Goal: Task Accomplishment & Management: Complete application form

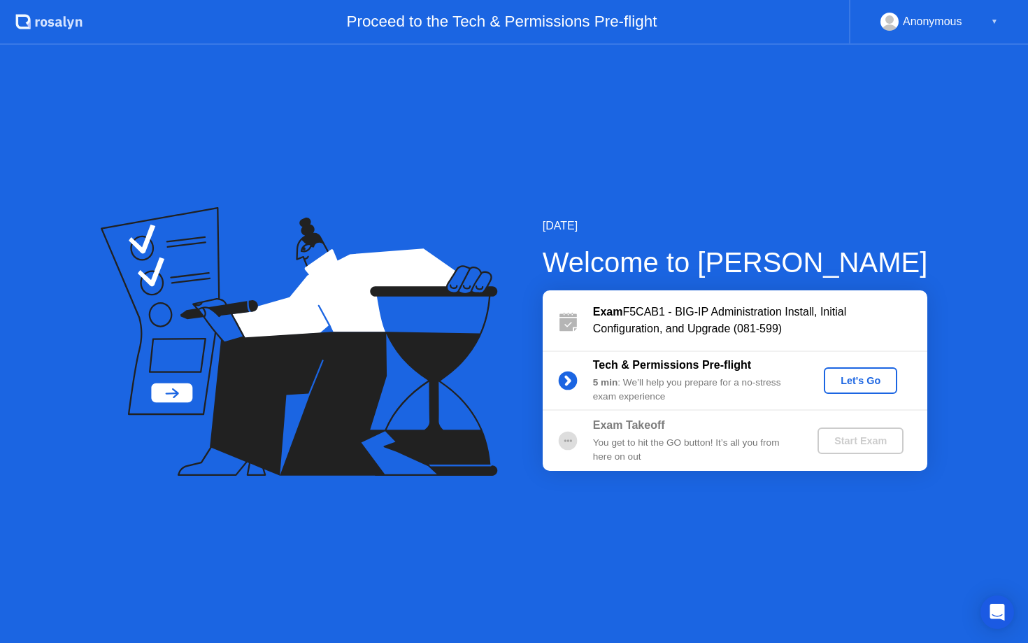
click at [860, 379] on div "Let's Go" at bounding box center [860, 380] width 62 height 11
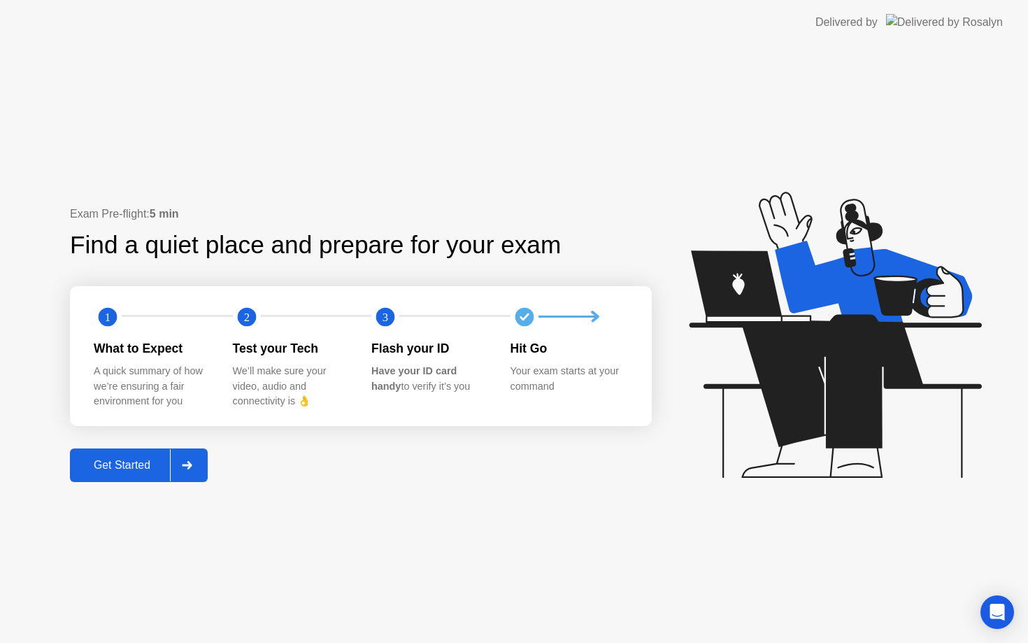
click at [118, 464] on div "Get Started" at bounding box center [122, 465] width 96 height 13
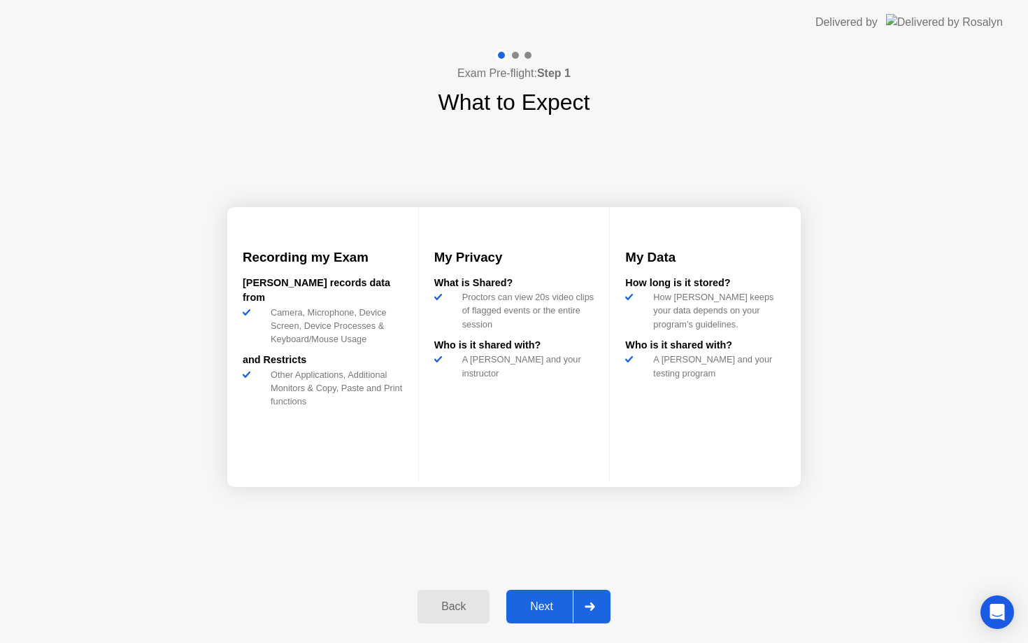
click at [541, 603] on div "Next" at bounding box center [541, 606] width 62 height 13
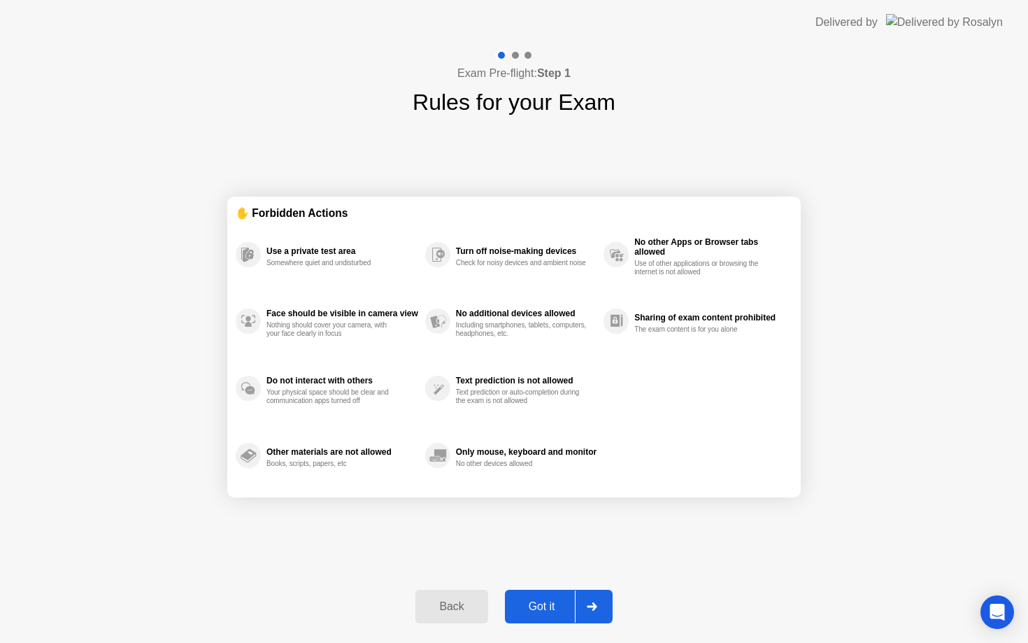
click at [538, 606] on div "Got it" at bounding box center [542, 606] width 66 height 13
select select "Available cameras"
select select "Available speakers"
select select "Available microphones"
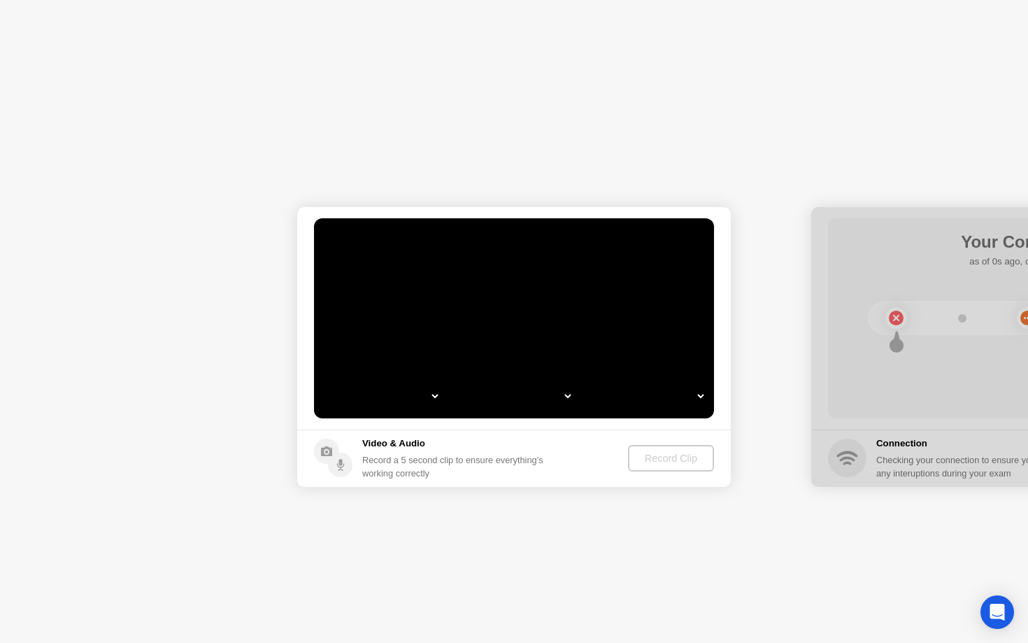
select select "**********"
select select "*******"
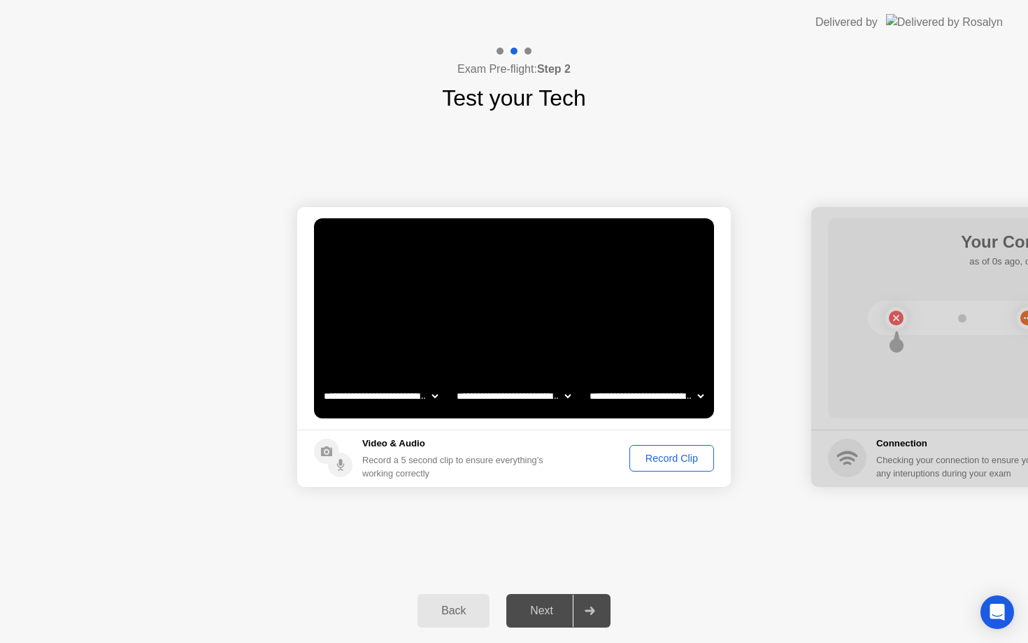
click at [675, 461] on div "Record Clip" at bounding box center [671, 457] width 75 height 11
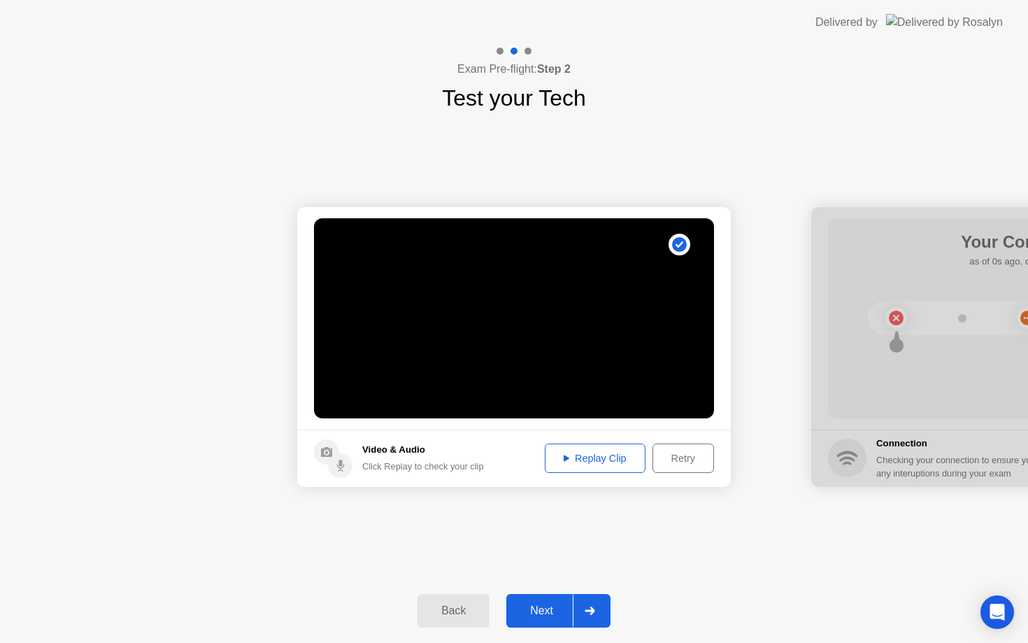
click at [603, 461] on div "Replay Clip" at bounding box center [595, 457] width 91 height 11
click at [578, 606] on div at bounding box center [590, 610] width 34 height 32
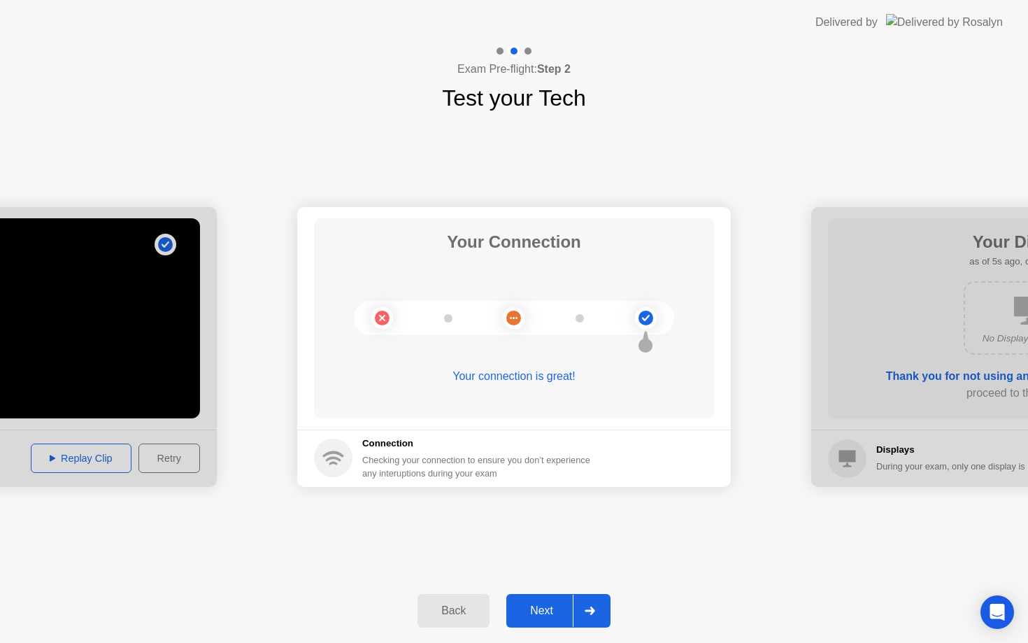
click at [552, 609] on div "Next" at bounding box center [541, 610] width 62 height 13
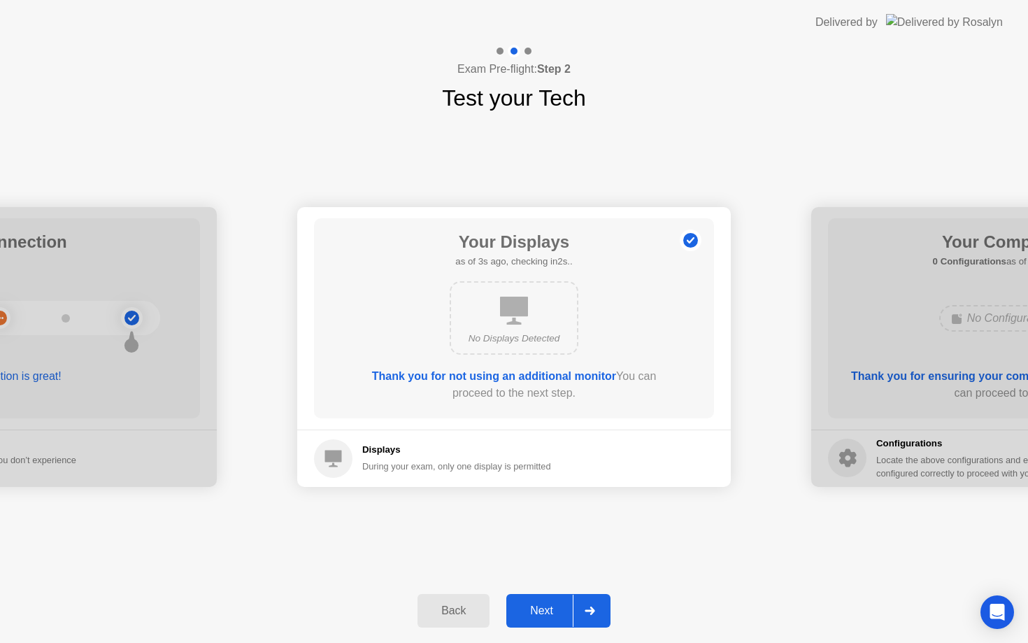
click at [567, 606] on div "Next" at bounding box center [541, 610] width 62 height 13
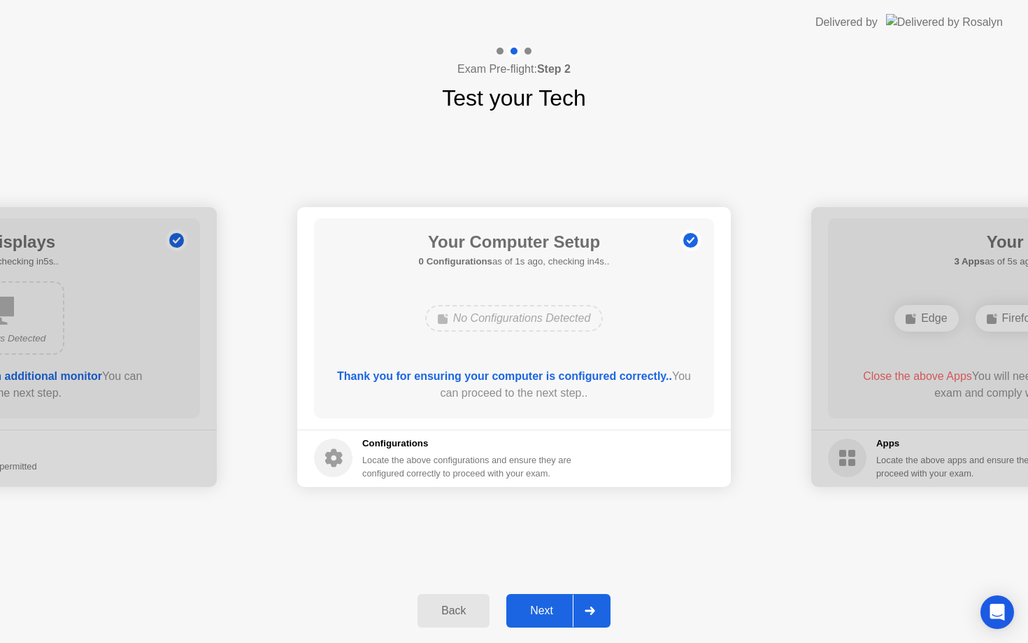
click at [559, 610] on div "Next" at bounding box center [541, 610] width 62 height 13
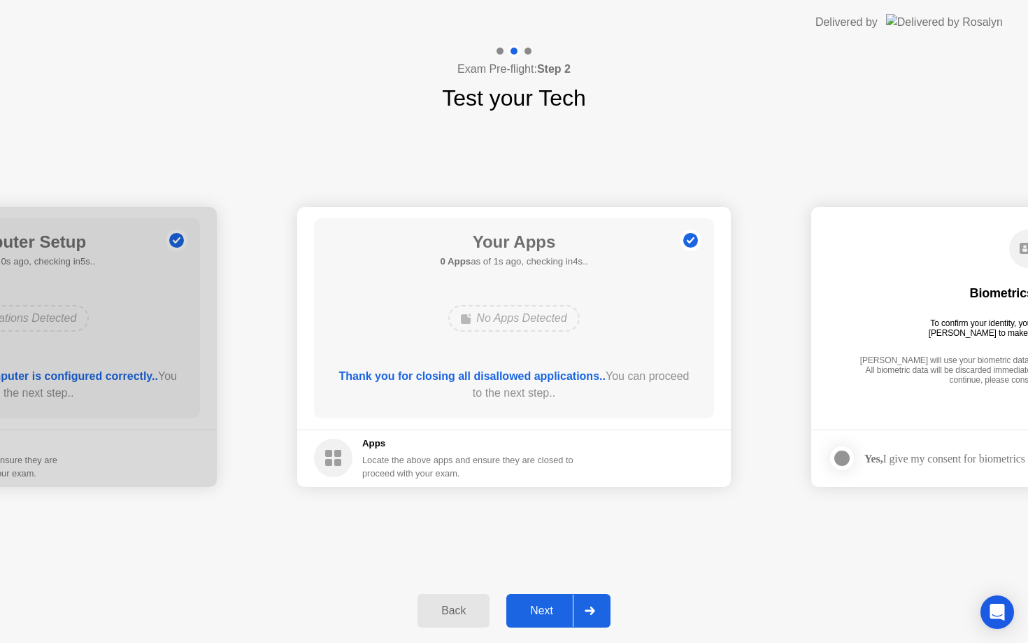
click at [559, 610] on div "Next" at bounding box center [541, 610] width 62 height 13
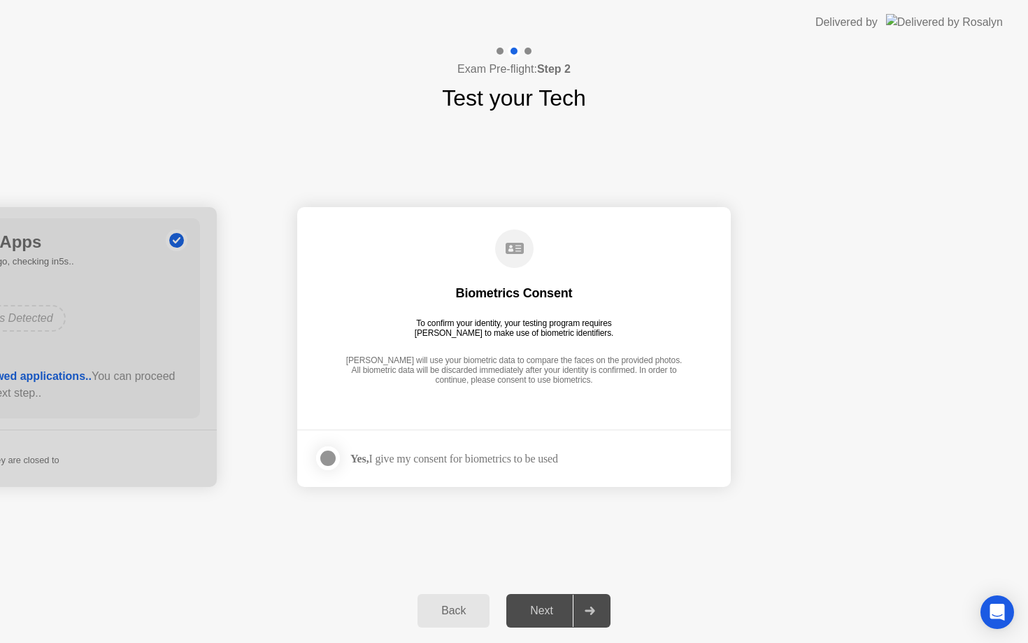
click at [329, 457] on div at bounding box center [328, 458] width 17 height 17
click at [551, 608] on div "Next" at bounding box center [541, 610] width 62 height 13
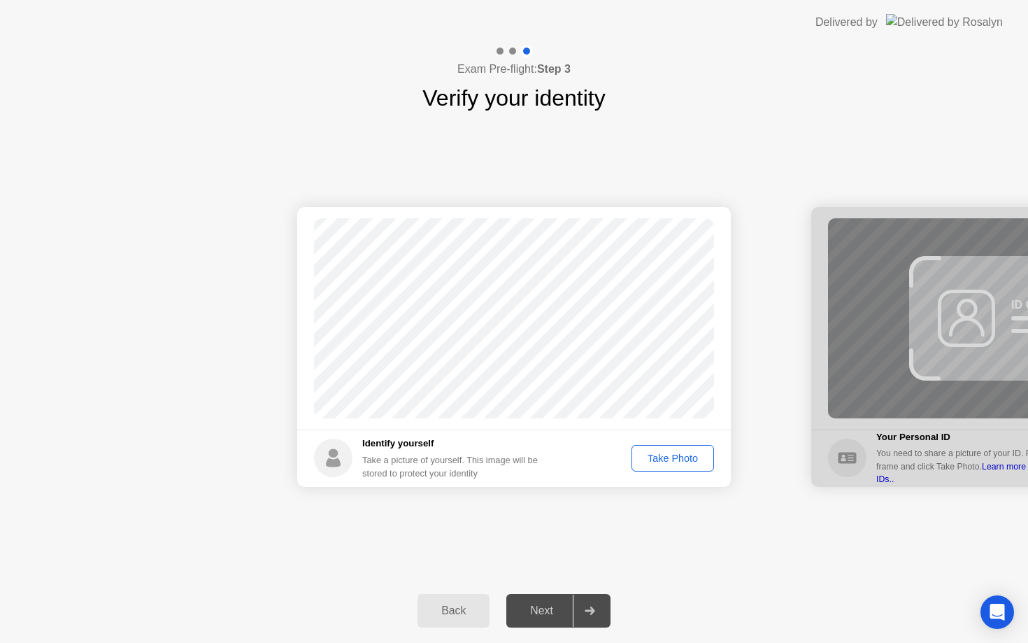
click at [665, 452] on div "Take Photo" at bounding box center [672, 457] width 73 height 11
click at [541, 606] on div "Next" at bounding box center [541, 610] width 62 height 13
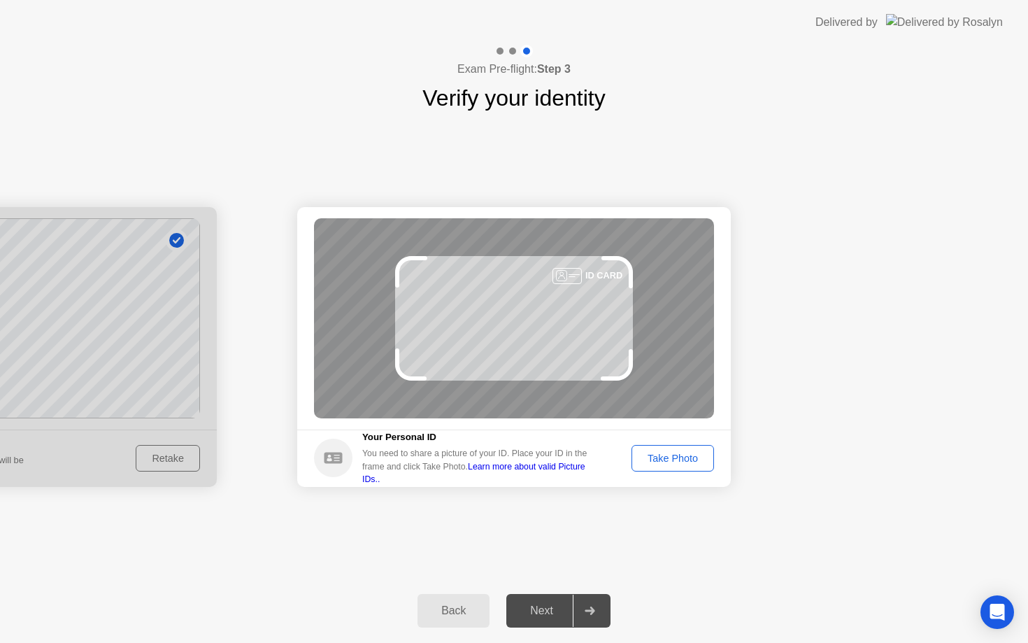
click at [694, 464] on div "Take Photo" at bounding box center [672, 457] width 73 height 11
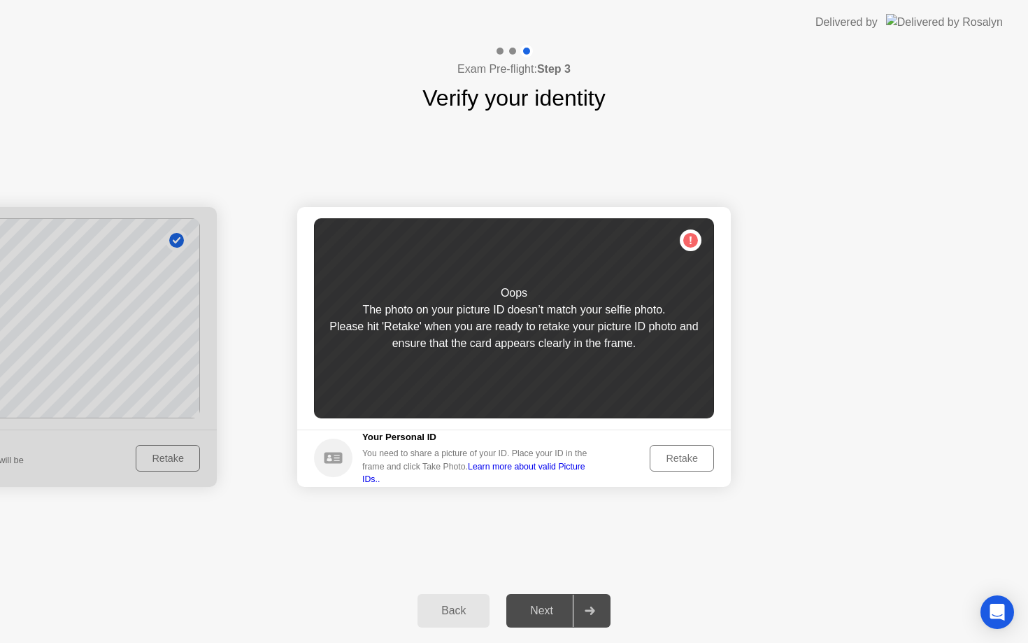
click at [693, 453] on div "Retake" at bounding box center [681, 457] width 55 height 11
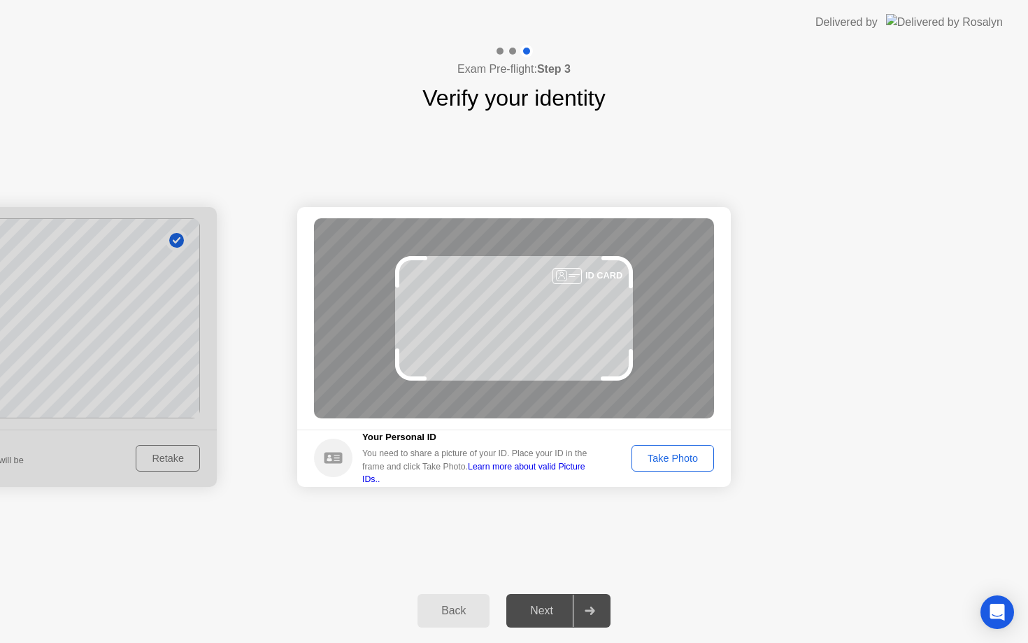
click at [670, 457] on div "Take Photo" at bounding box center [672, 457] width 73 height 11
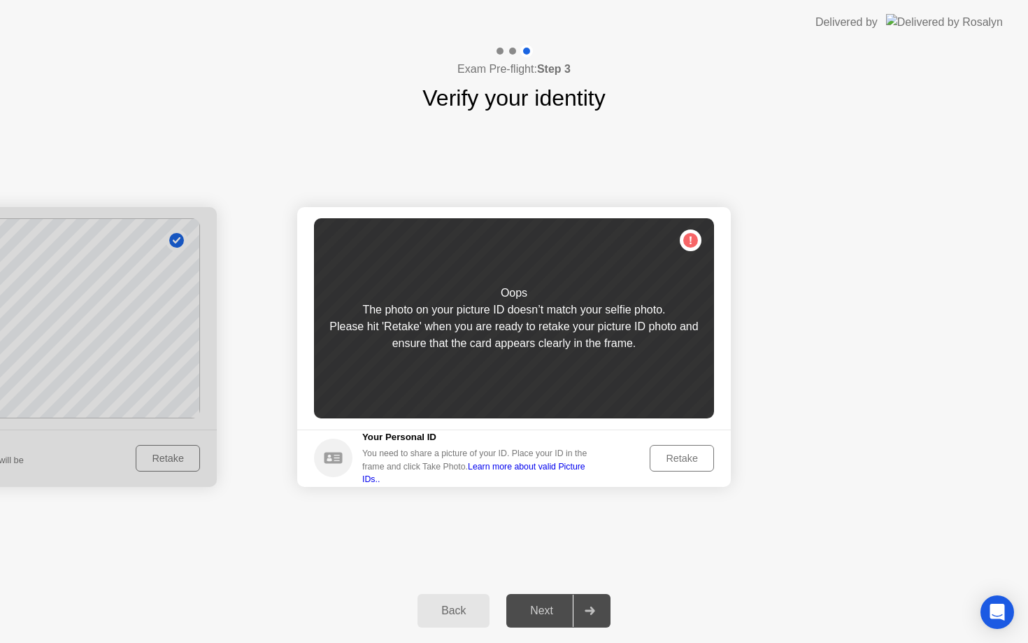
click at [670, 457] on div "Retake" at bounding box center [681, 457] width 55 height 11
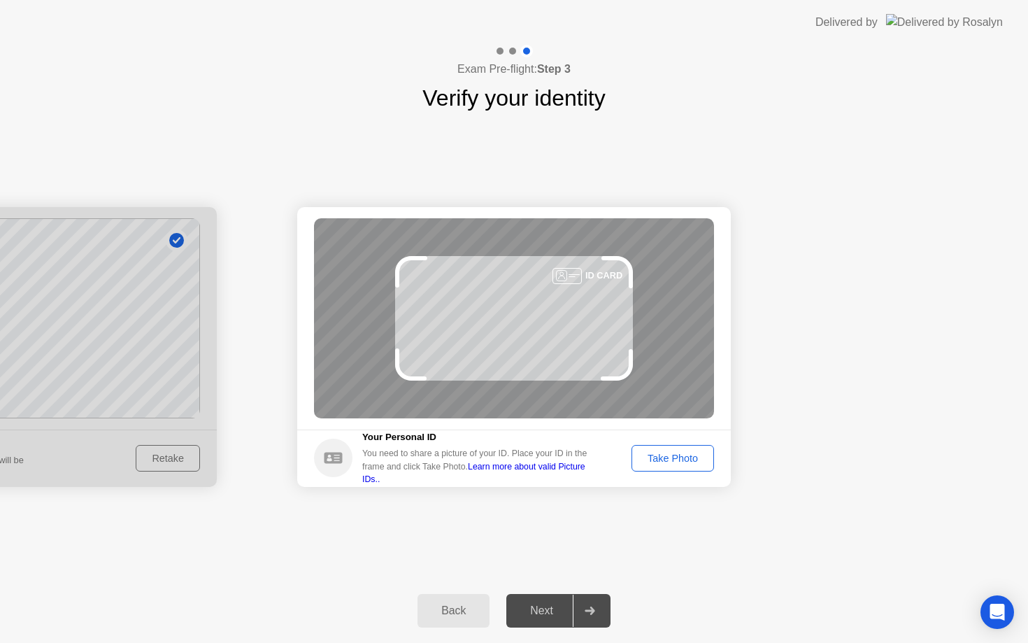
click at [671, 457] on div "Take Photo" at bounding box center [672, 457] width 73 height 11
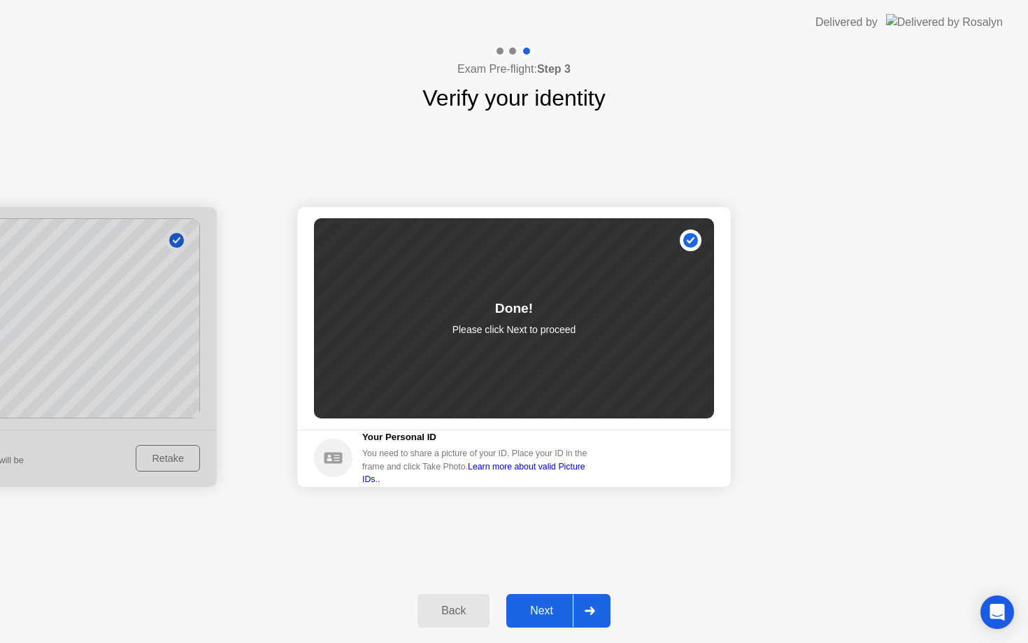
click at [553, 604] on div "Next" at bounding box center [541, 610] width 62 height 13
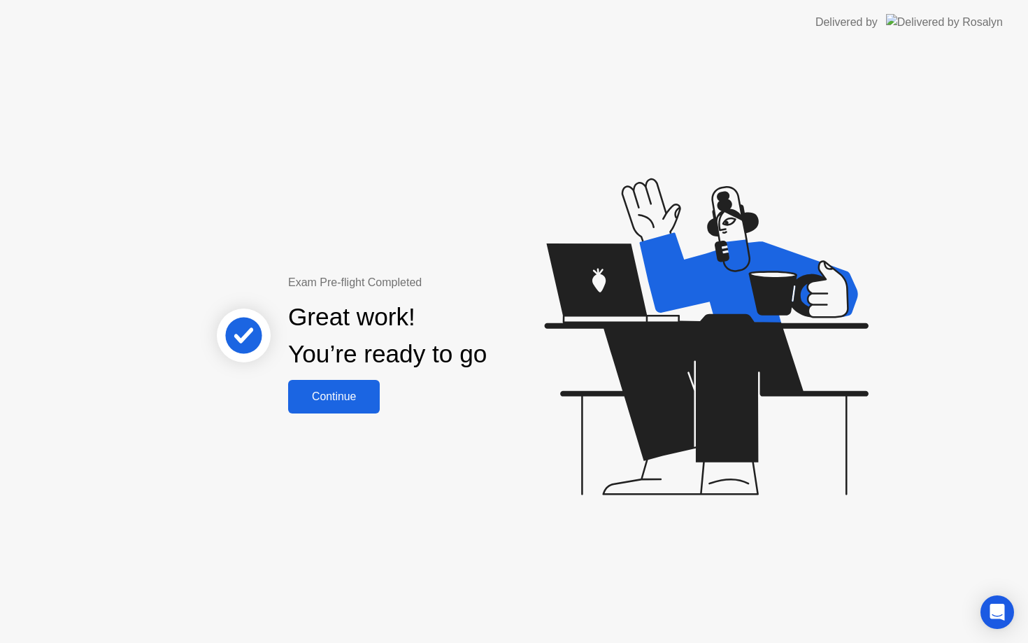
click at [350, 405] on button "Continue" at bounding box center [334, 397] width 92 height 34
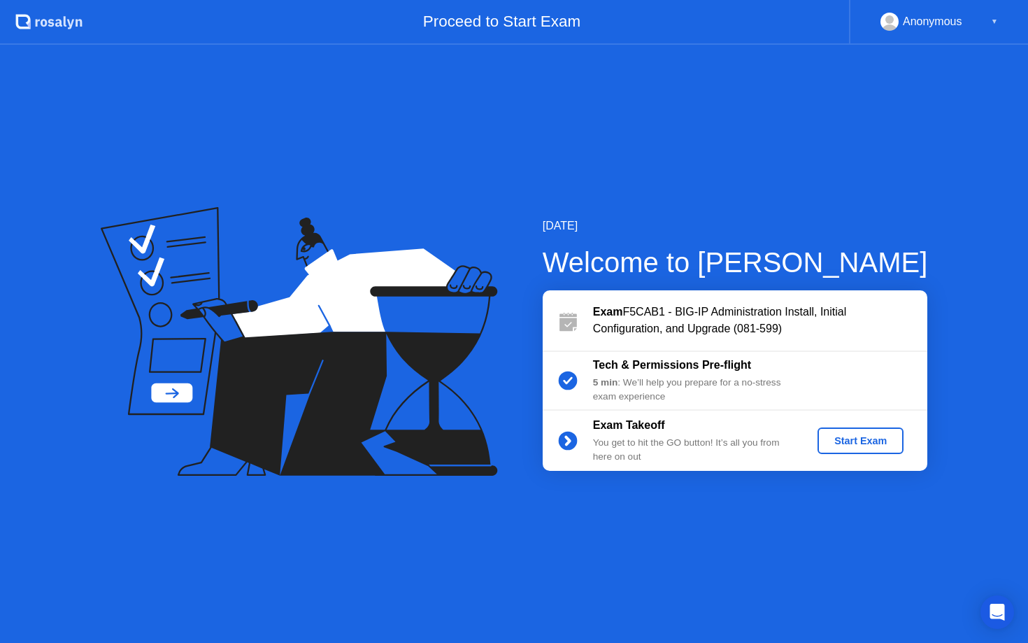
click at [854, 438] on div "Start Exam" at bounding box center [860, 440] width 75 height 11
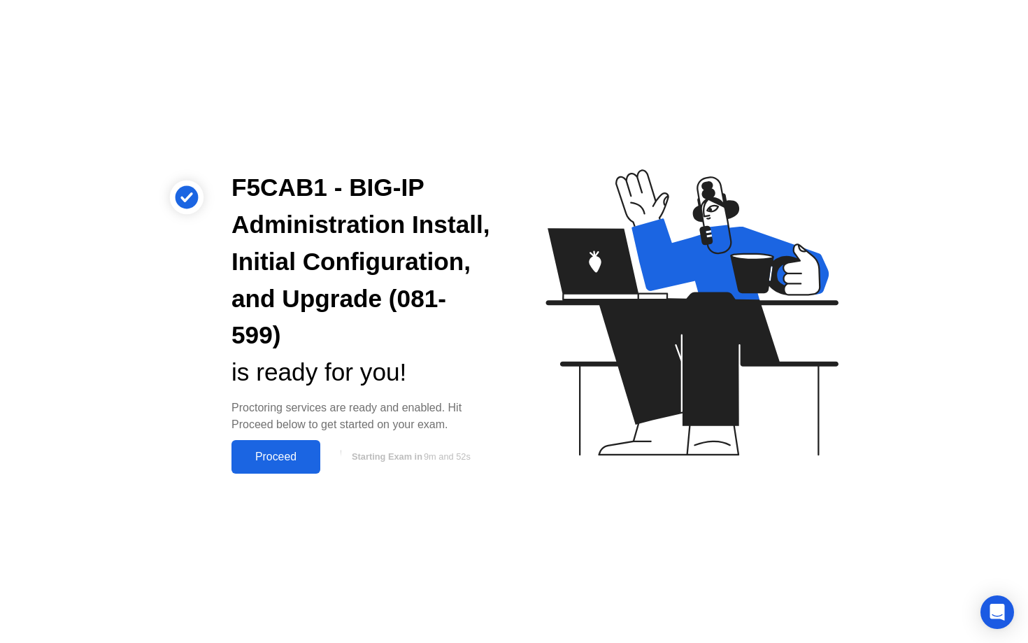
click at [268, 453] on div "Proceed" at bounding box center [276, 456] width 80 height 13
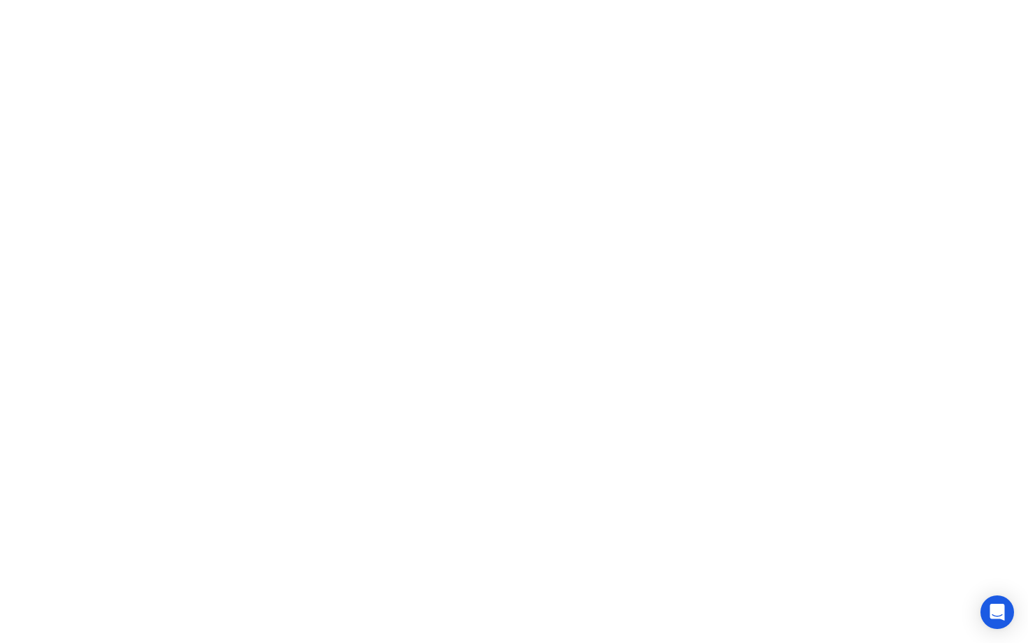
click div "Oops, we lost contact It seems you lost your internet connection. You have 16 s…"
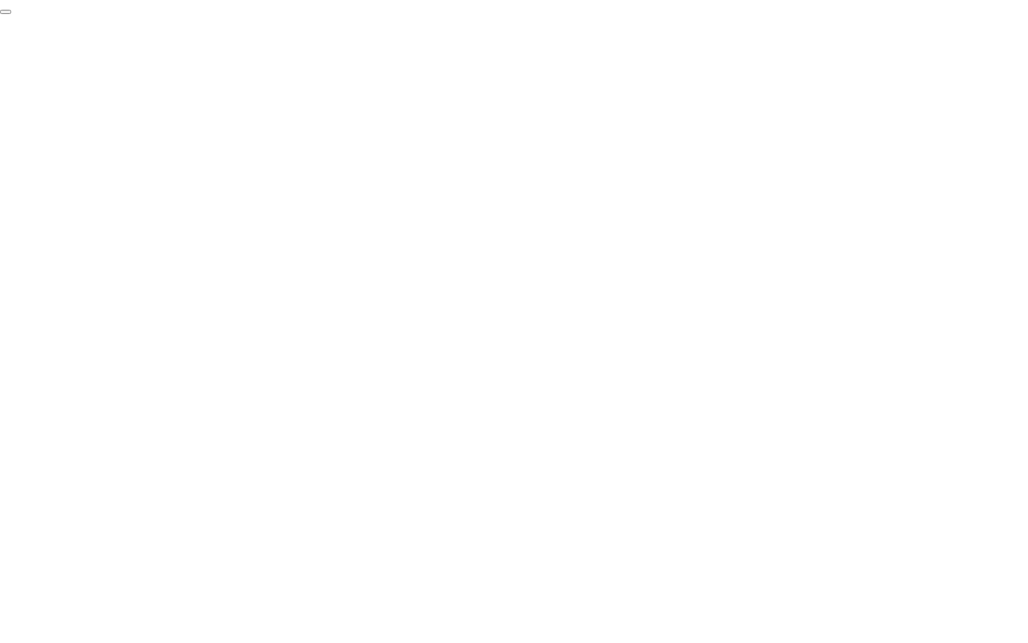
click div "End Proctoring Session"
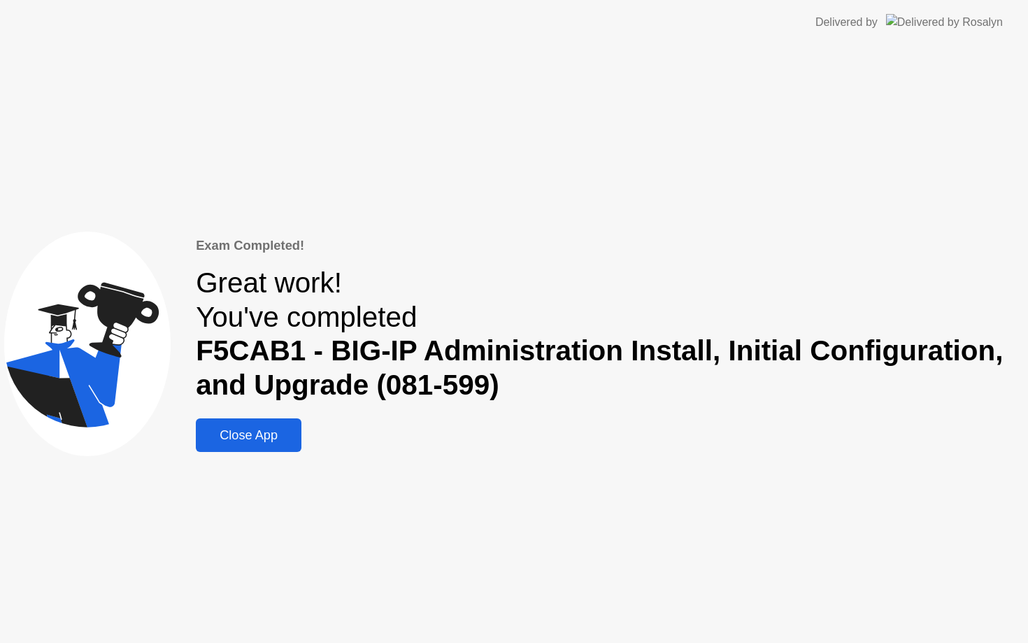
click at [290, 431] on div "Close App" at bounding box center [248, 435] width 97 height 15
